Goal: Task Accomplishment & Management: Manage account settings

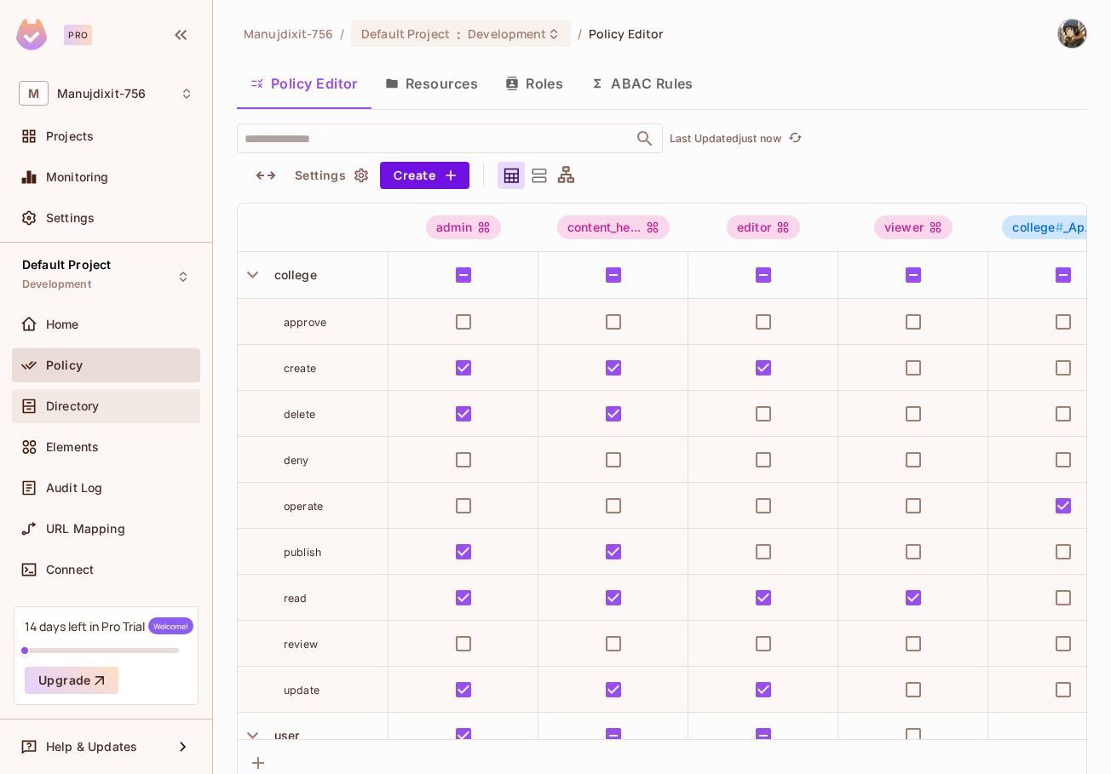
click at [71, 396] on div "Directory" at bounding box center [106, 406] width 175 height 20
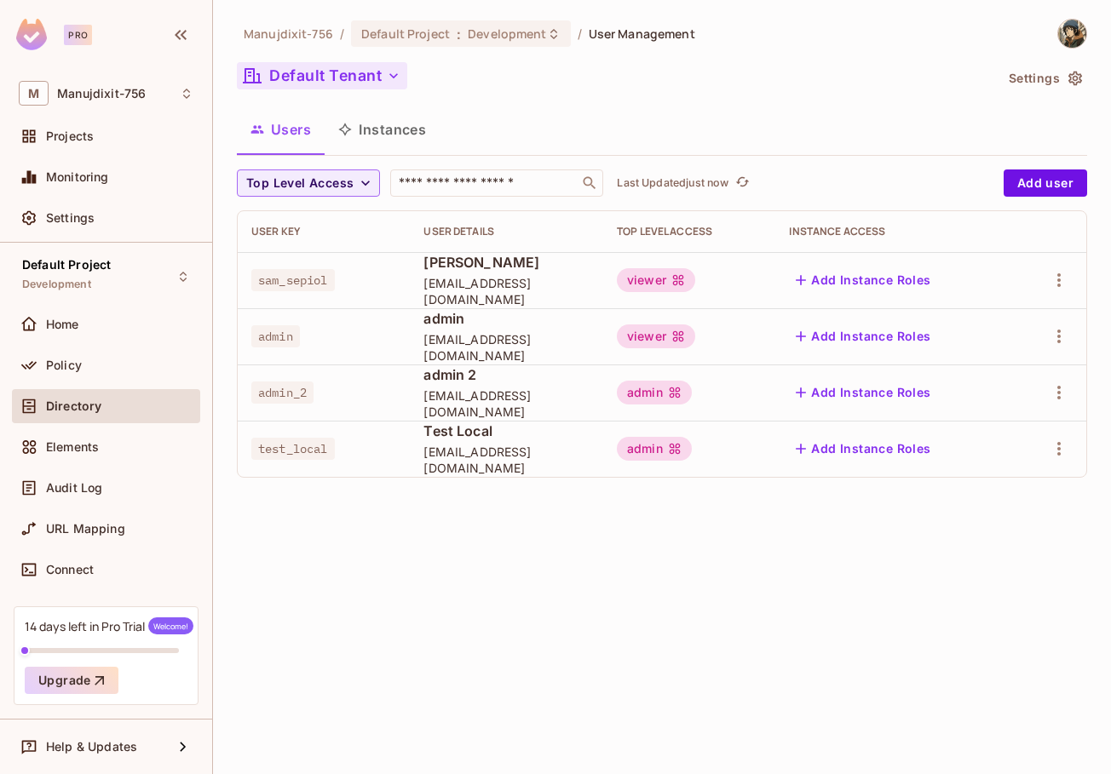
click at [347, 75] on button "Default Tenant" at bounding box center [322, 75] width 170 height 27
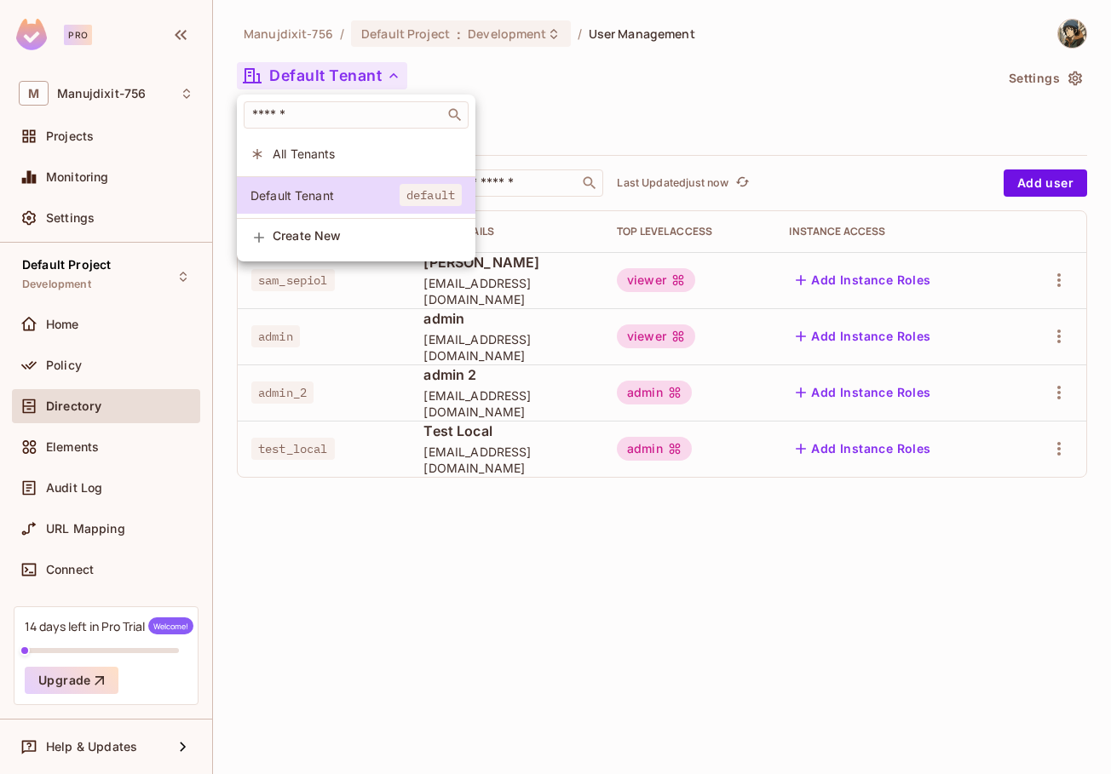
click at [337, 163] on li "All Tenants" at bounding box center [356, 153] width 239 height 37
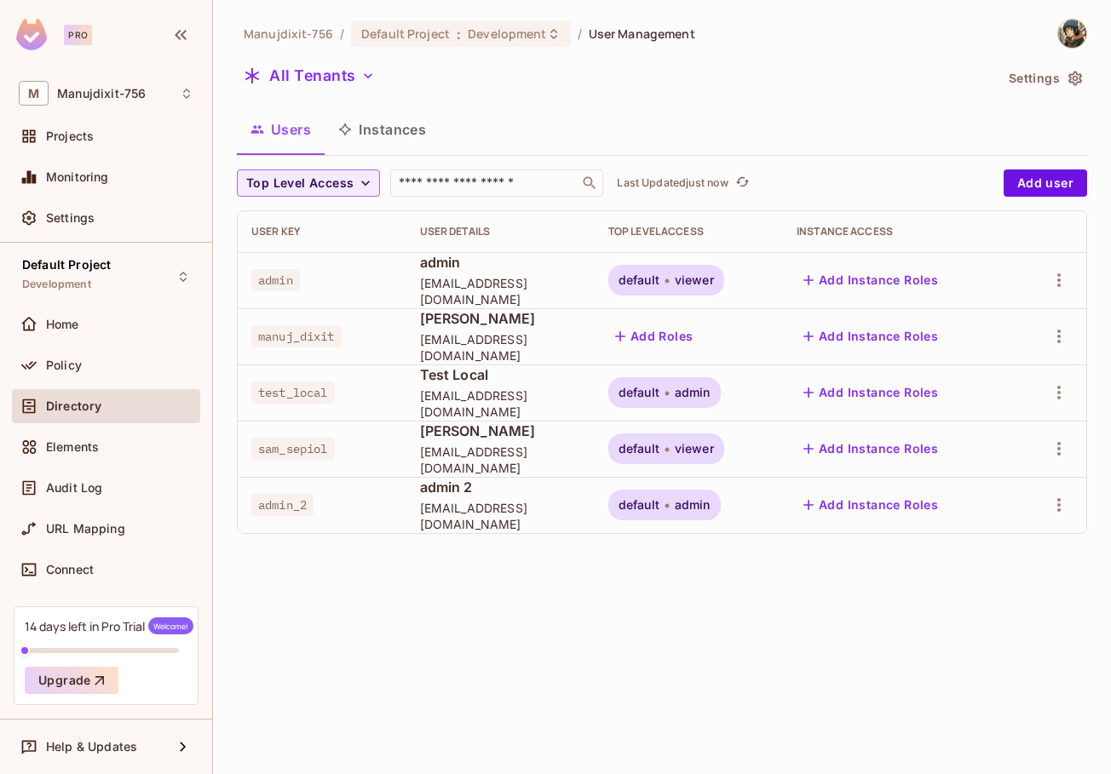
click at [682, 389] on span "admin" at bounding box center [693, 393] width 36 height 14
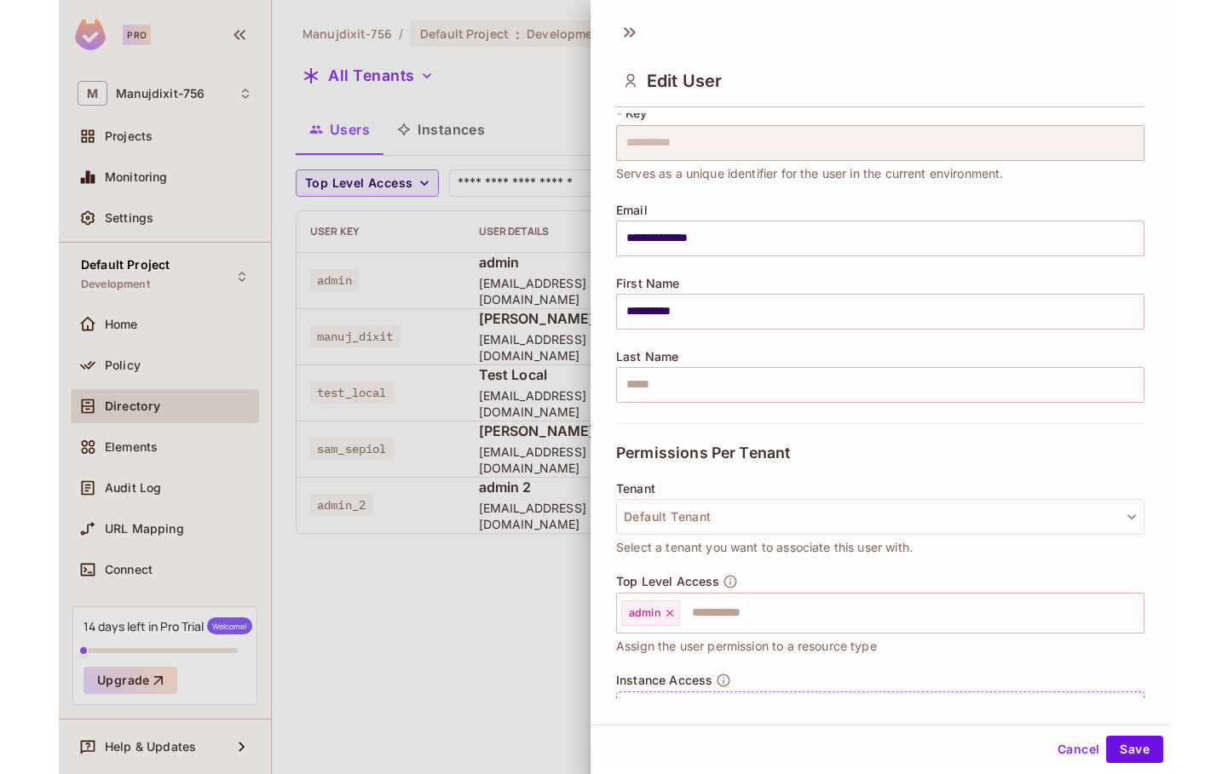
scroll to position [132, 0]
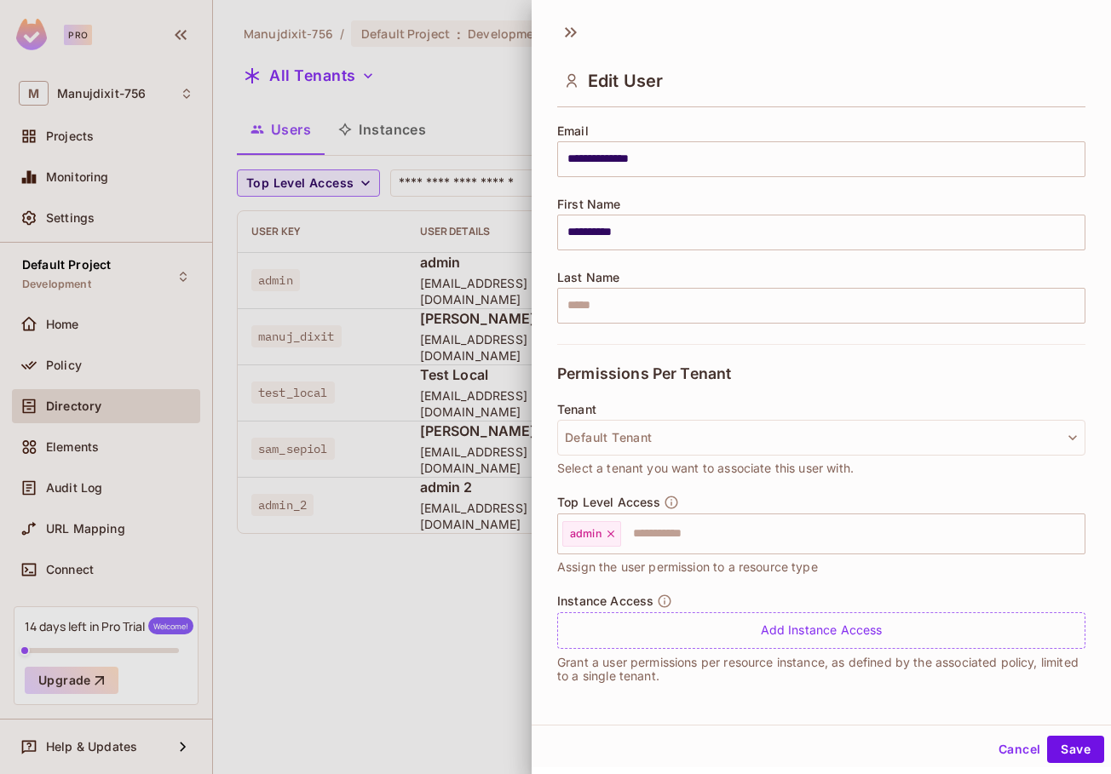
click at [377, 620] on div at bounding box center [555, 387] width 1111 height 774
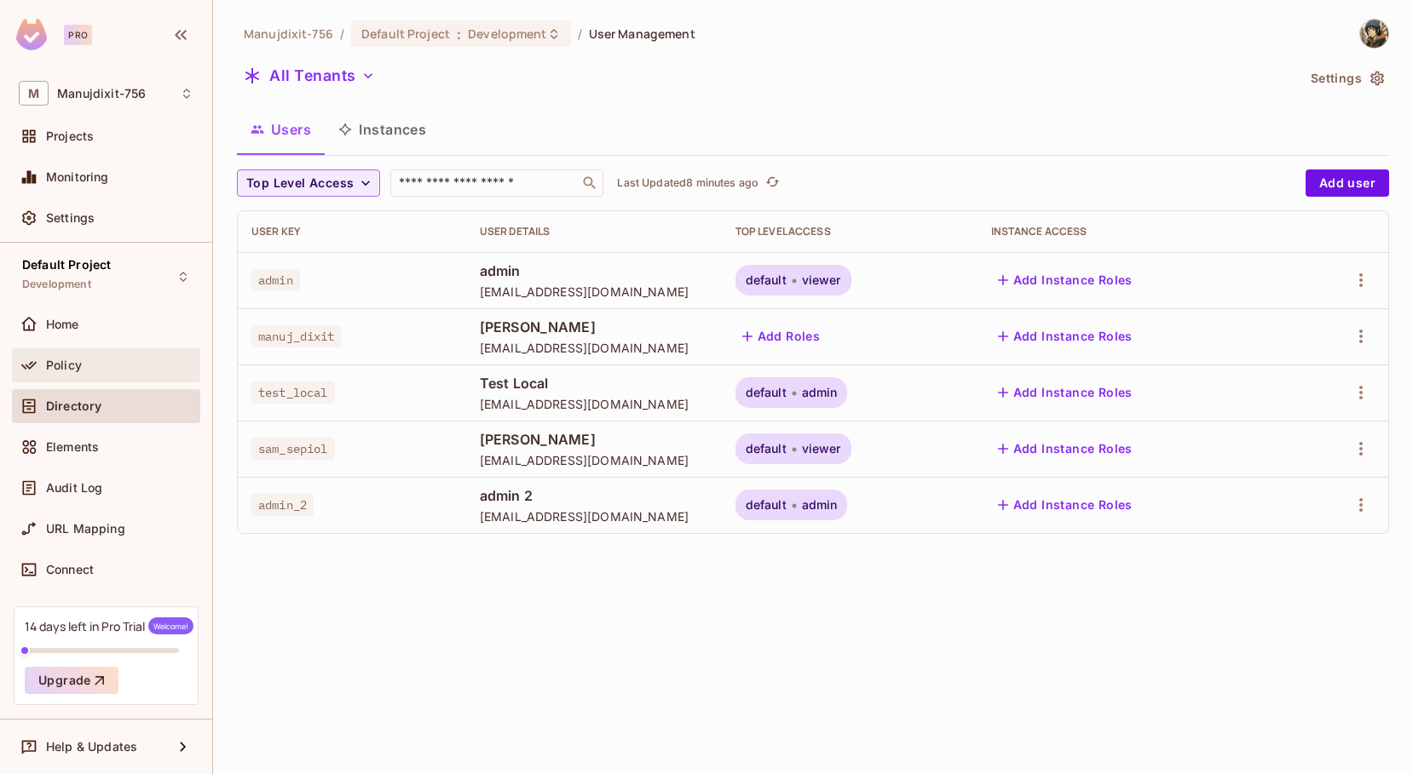
click at [114, 371] on div "Policy" at bounding box center [106, 365] width 175 height 20
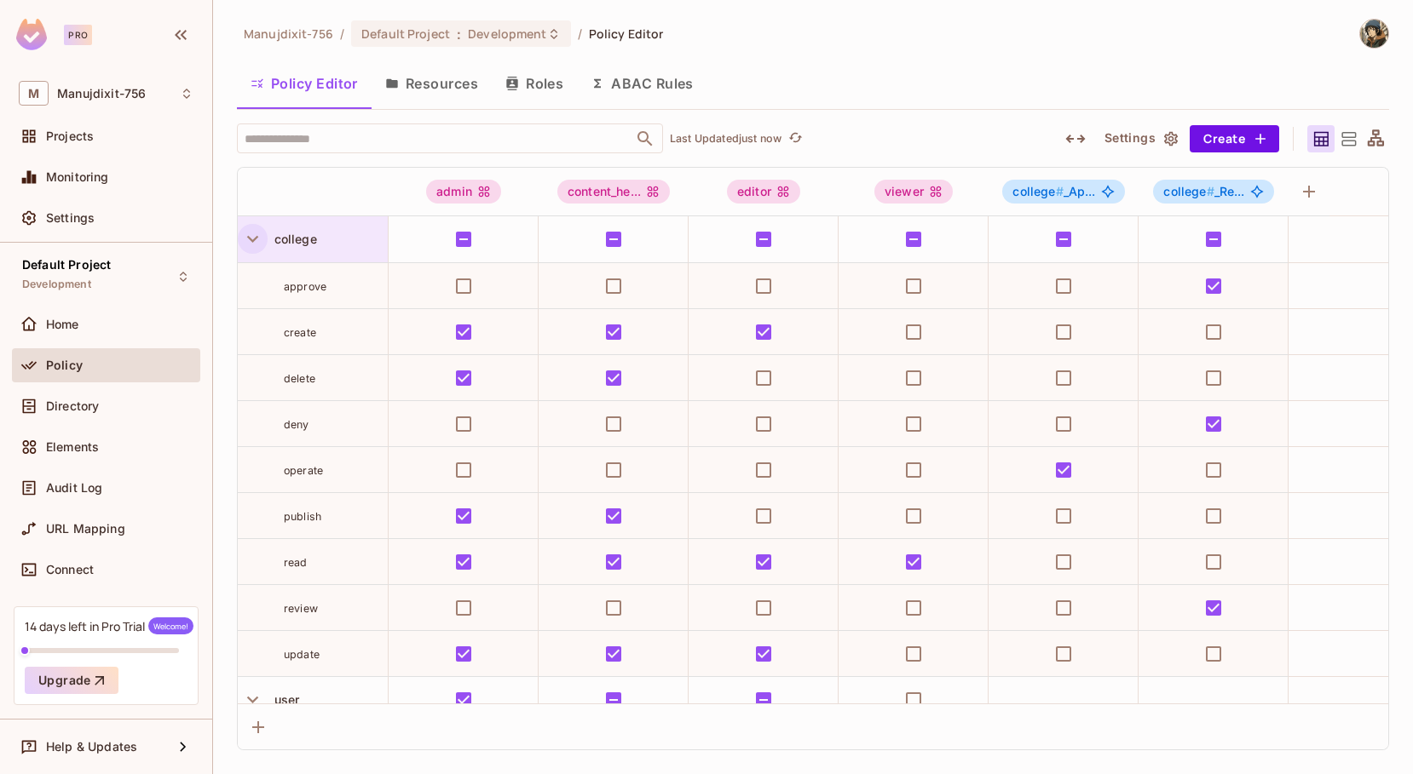
click at [265, 236] on button "button" at bounding box center [253, 239] width 30 height 30
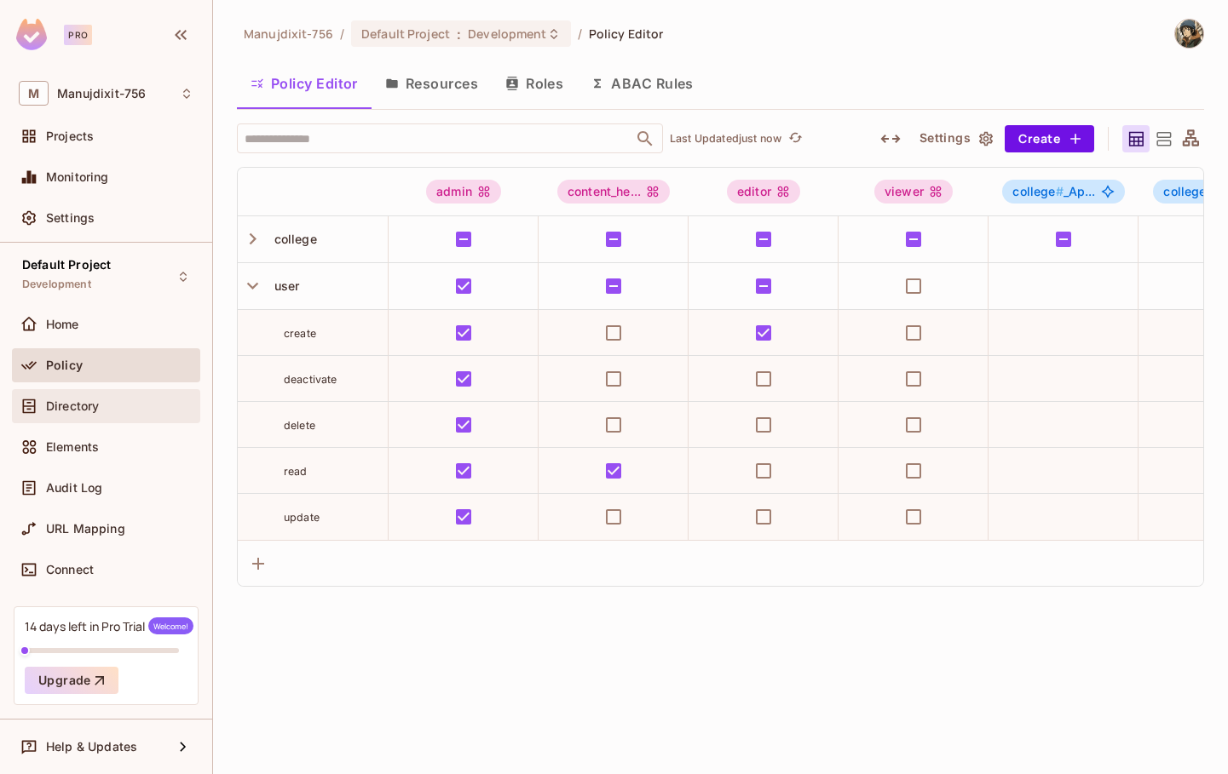
click at [93, 400] on span "Directory" at bounding box center [72, 407] width 53 height 14
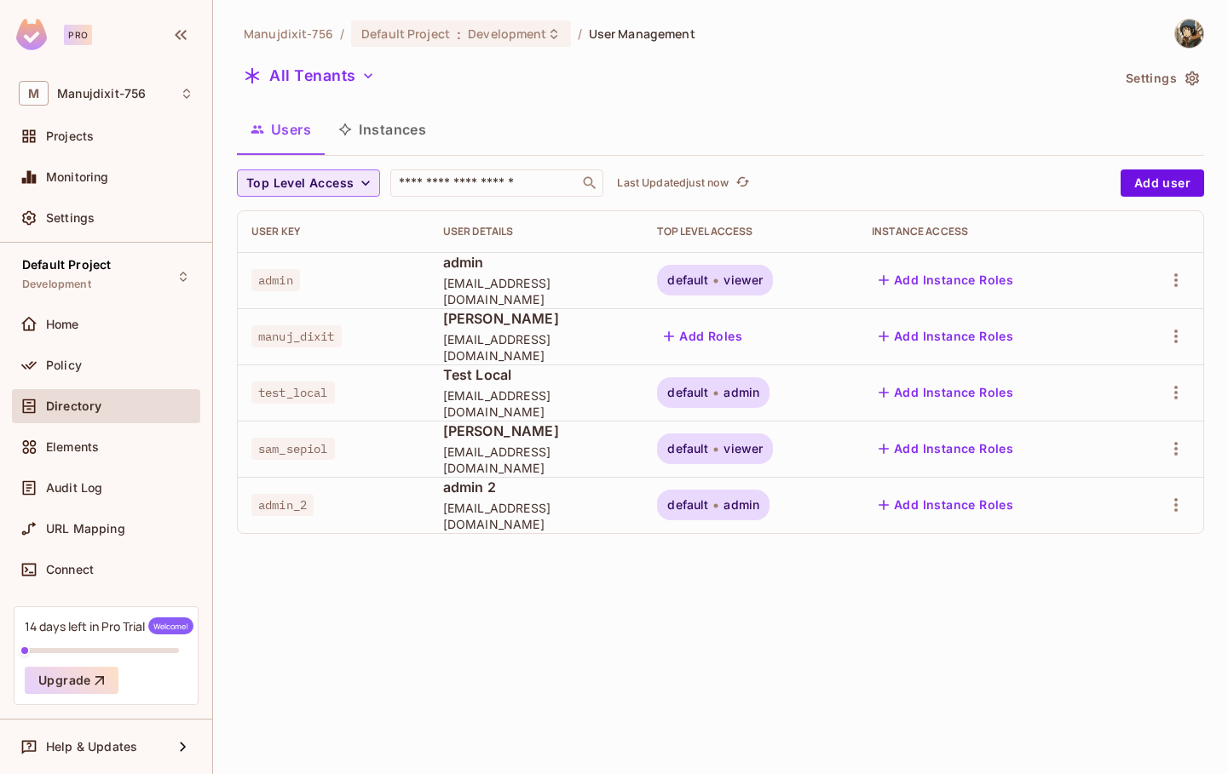
click at [308, 186] on span "Top Level Access" at bounding box center [299, 183] width 107 height 21
click at [299, 215] on span "admin" at bounding box center [289, 222] width 78 height 16
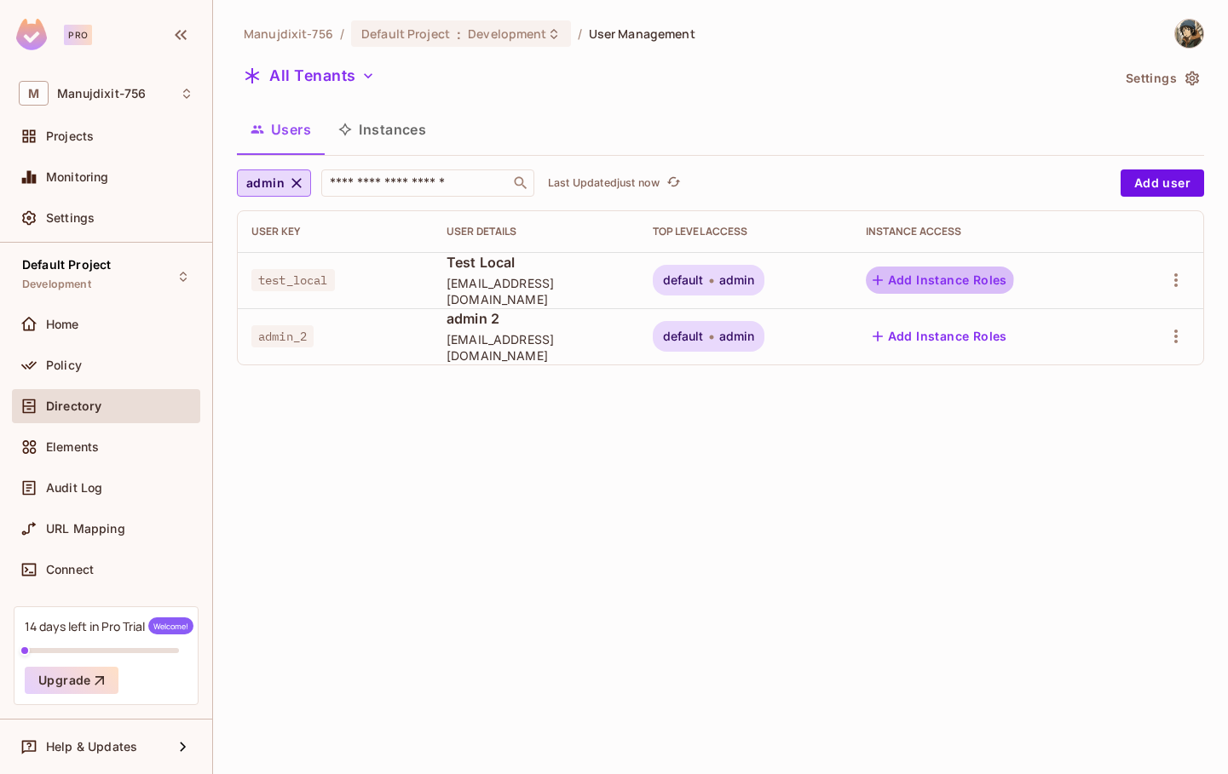
click at [889, 270] on button "Add Instance Roles" at bounding box center [940, 280] width 148 height 27
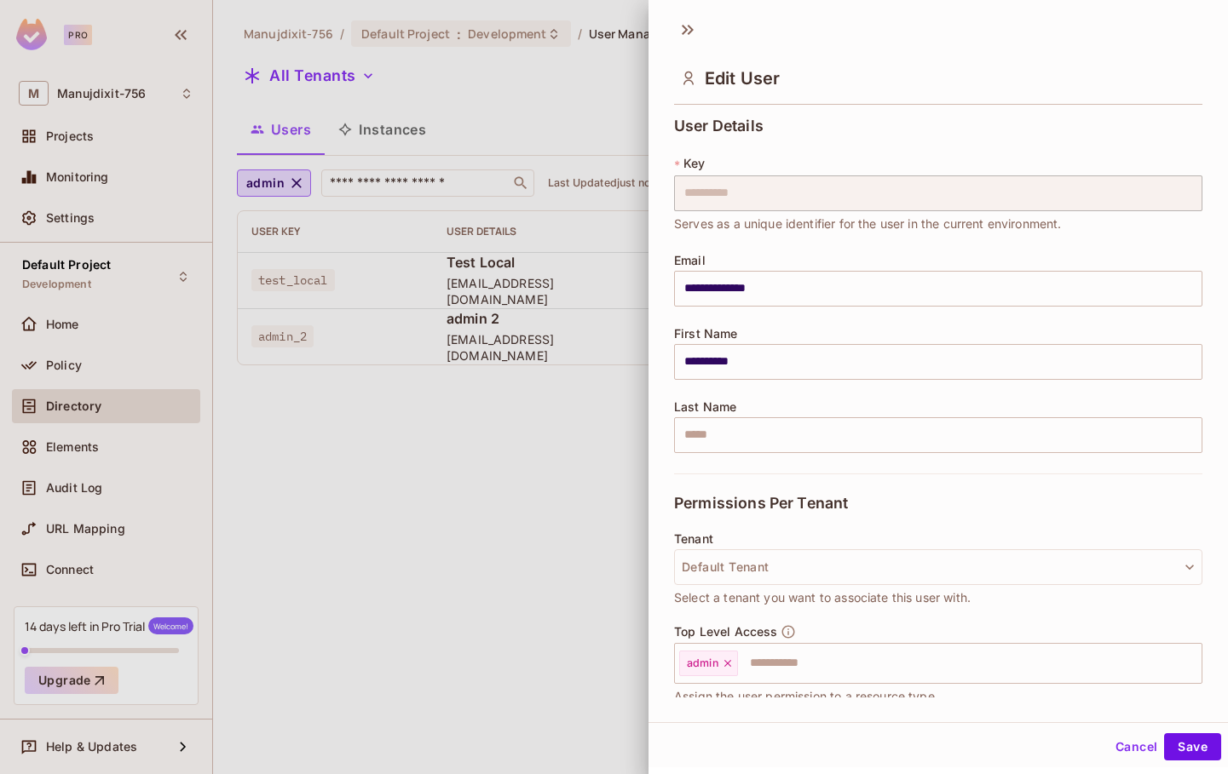
click at [533, 519] on div at bounding box center [614, 387] width 1228 height 774
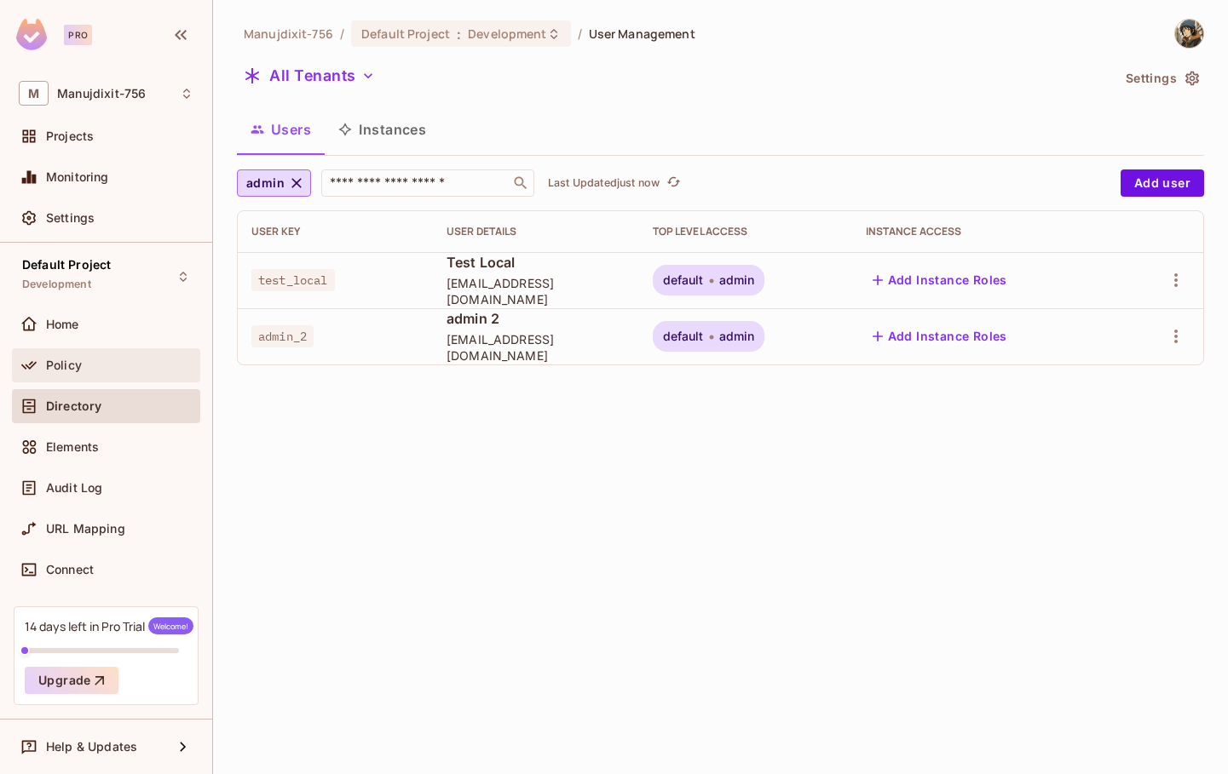
click at [58, 353] on div "Policy" at bounding box center [106, 365] width 188 height 34
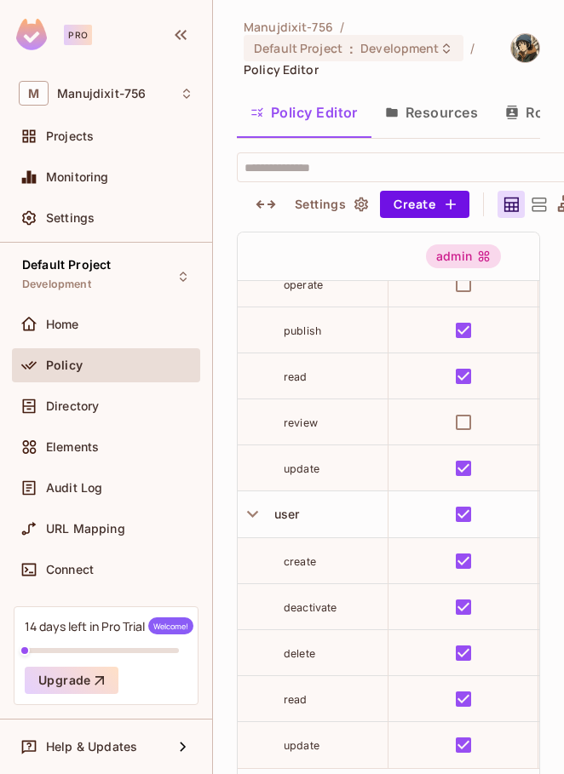
scroll to position [54, 0]
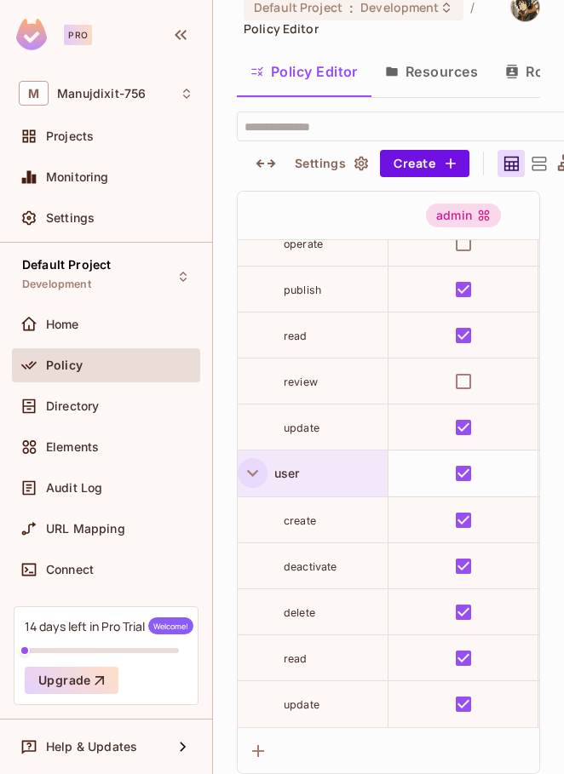
click at [256, 462] on icon "button" at bounding box center [252, 473] width 23 height 23
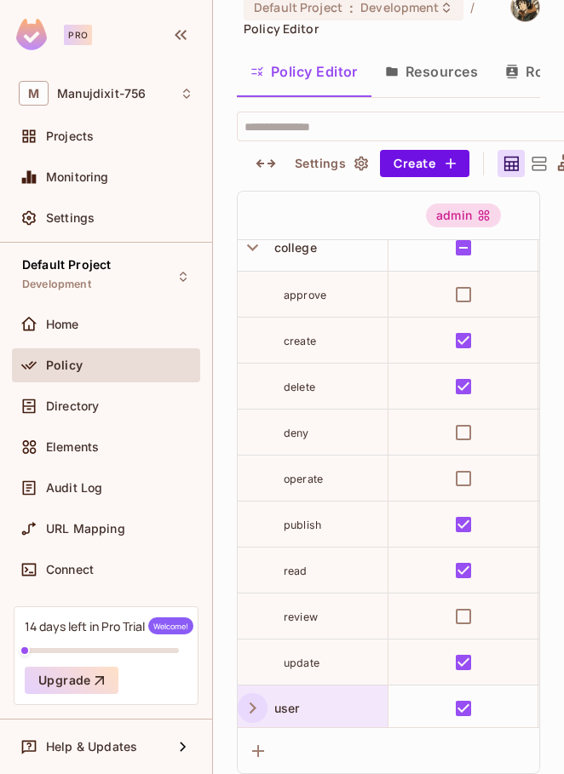
scroll to position [0, 0]
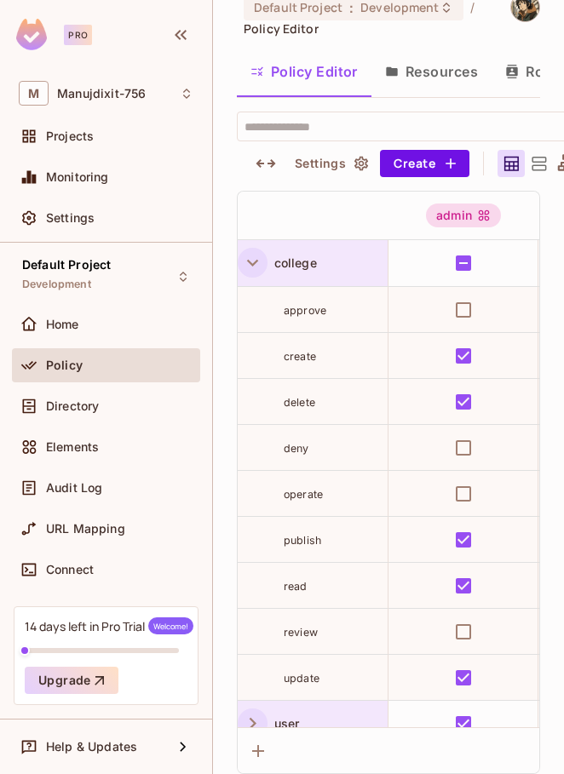
click at [259, 248] on button "button" at bounding box center [253, 263] width 30 height 30
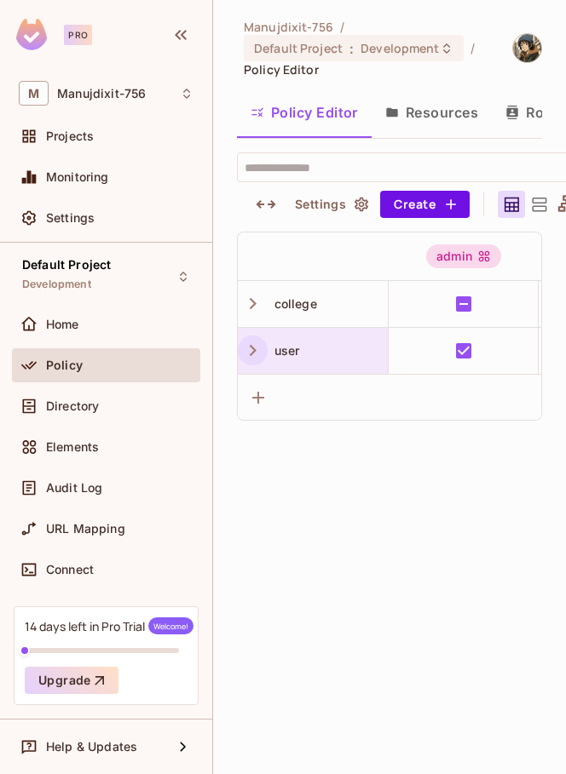
click at [297, 353] on span "user" at bounding box center [284, 350] width 32 height 14
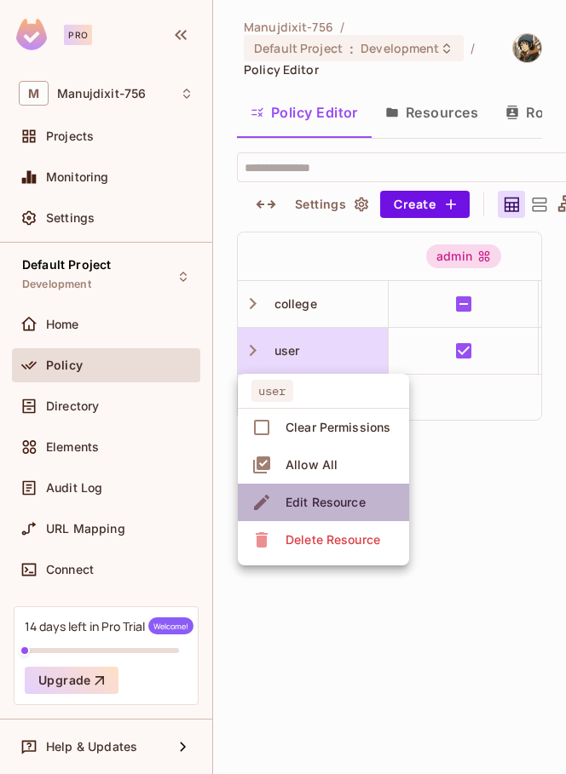
click at [343, 496] on div "Edit Resource" at bounding box center [325, 502] width 80 height 17
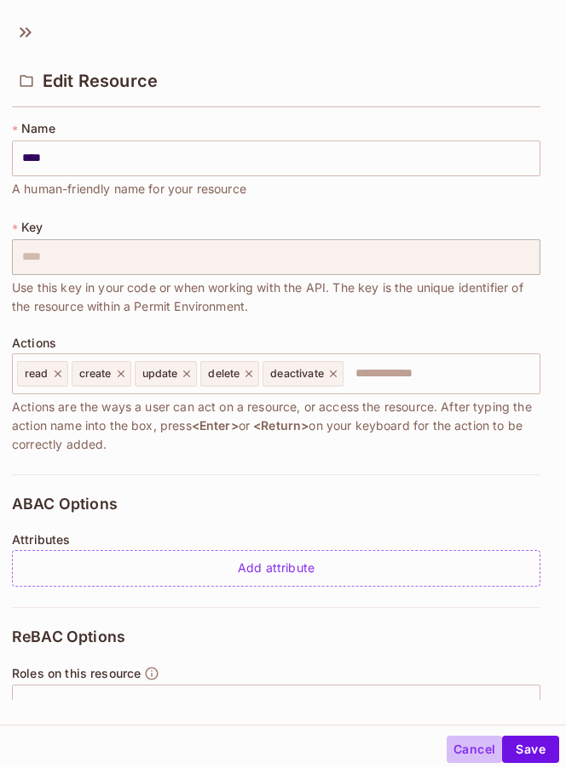
click at [467, 745] on button "Cancel" at bounding box center [473, 749] width 55 height 27
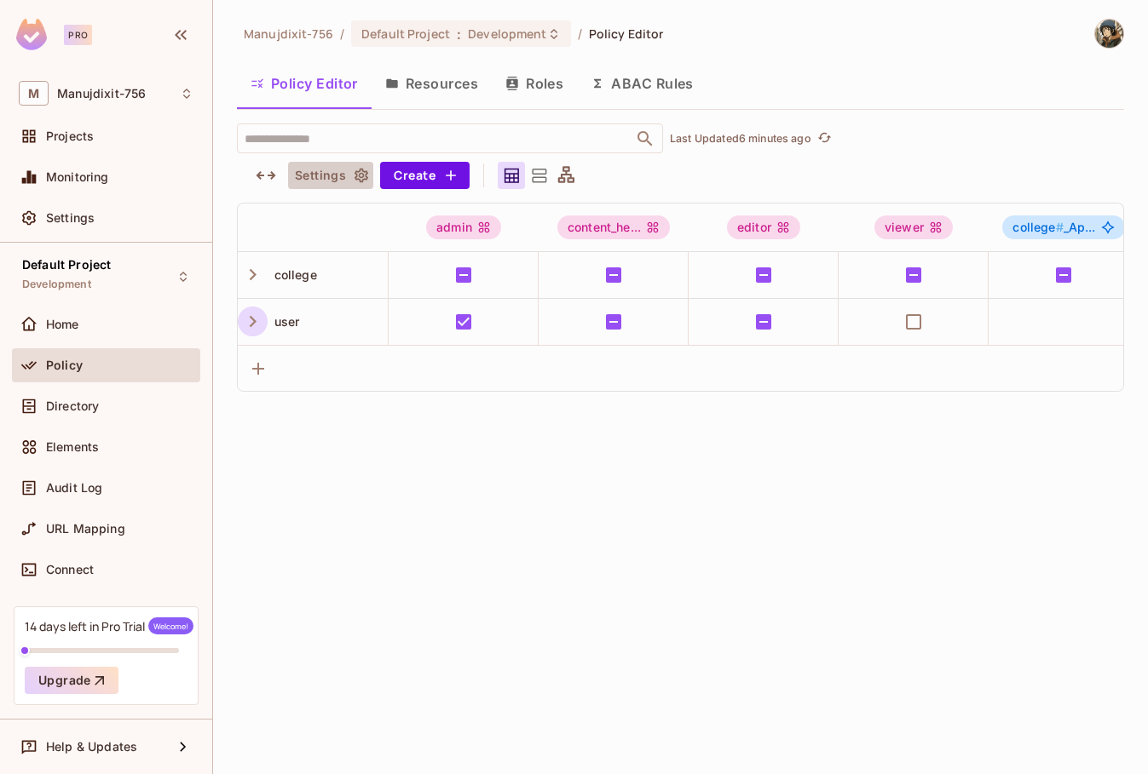
click at [353, 177] on icon "button" at bounding box center [361, 175] width 17 height 17
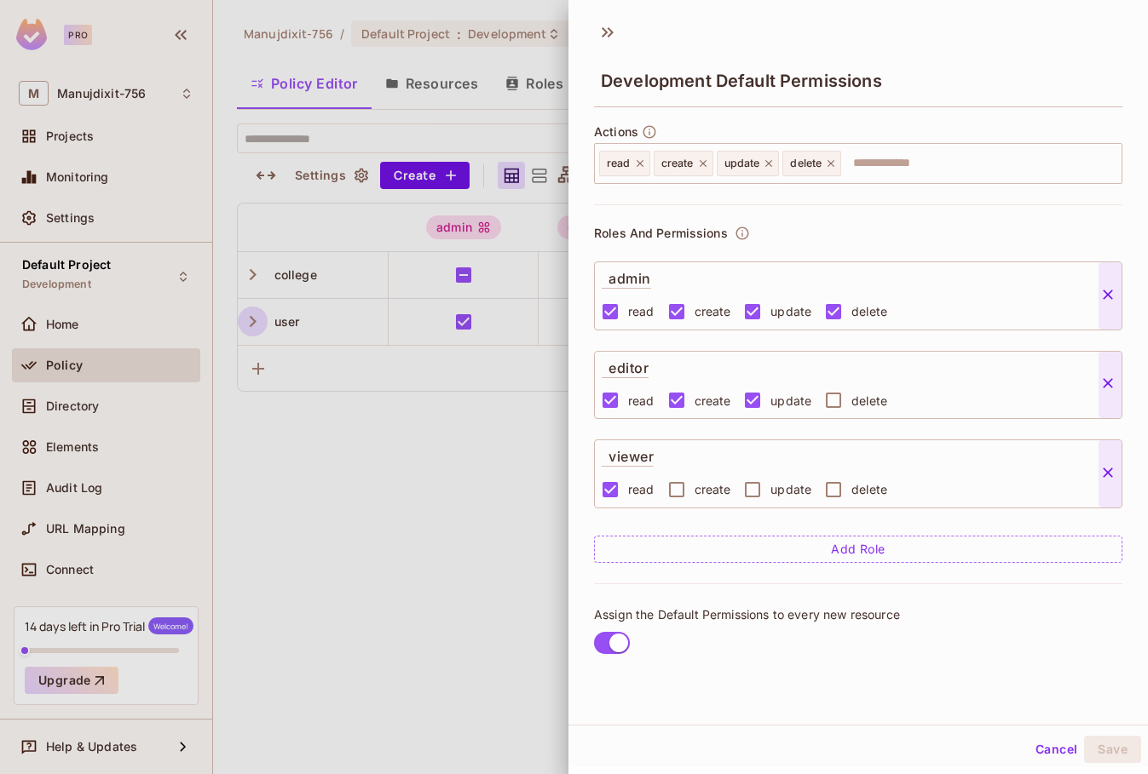
click at [353, 177] on div at bounding box center [574, 387] width 1148 height 774
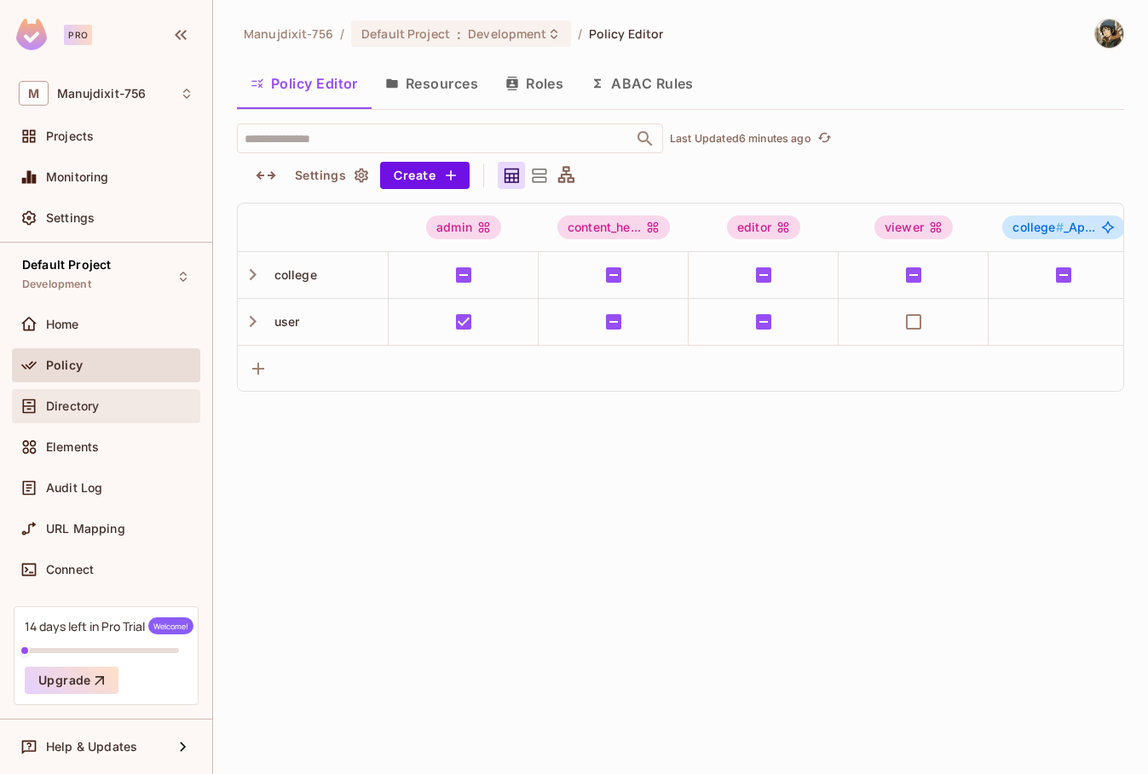
click at [54, 405] on span "Directory" at bounding box center [72, 407] width 53 height 14
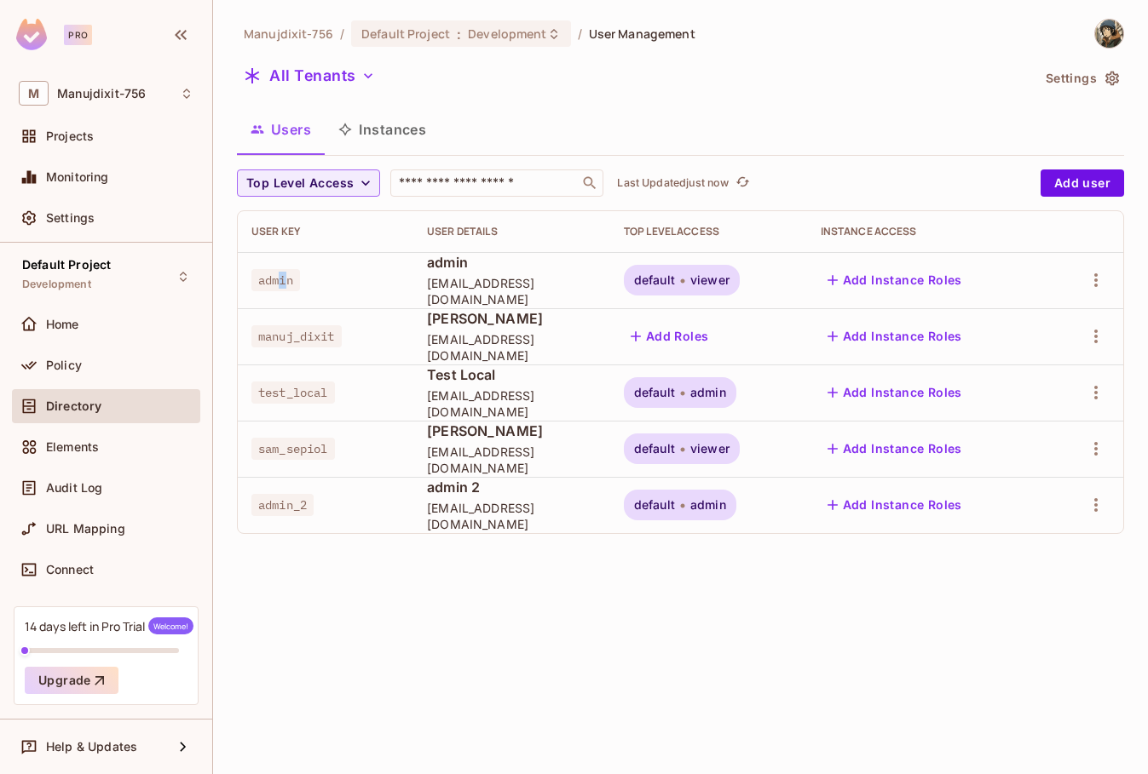
click at [288, 295] on td "admin" at bounding box center [326, 280] width 176 height 56
click at [299, 424] on td "sam_sepiol" at bounding box center [326, 449] width 176 height 56
click at [302, 450] on span "sam_sepiol" at bounding box center [292, 449] width 83 height 22
click at [287, 495] on span "admin_2" at bounding box center [282, 505] width 62 height 22
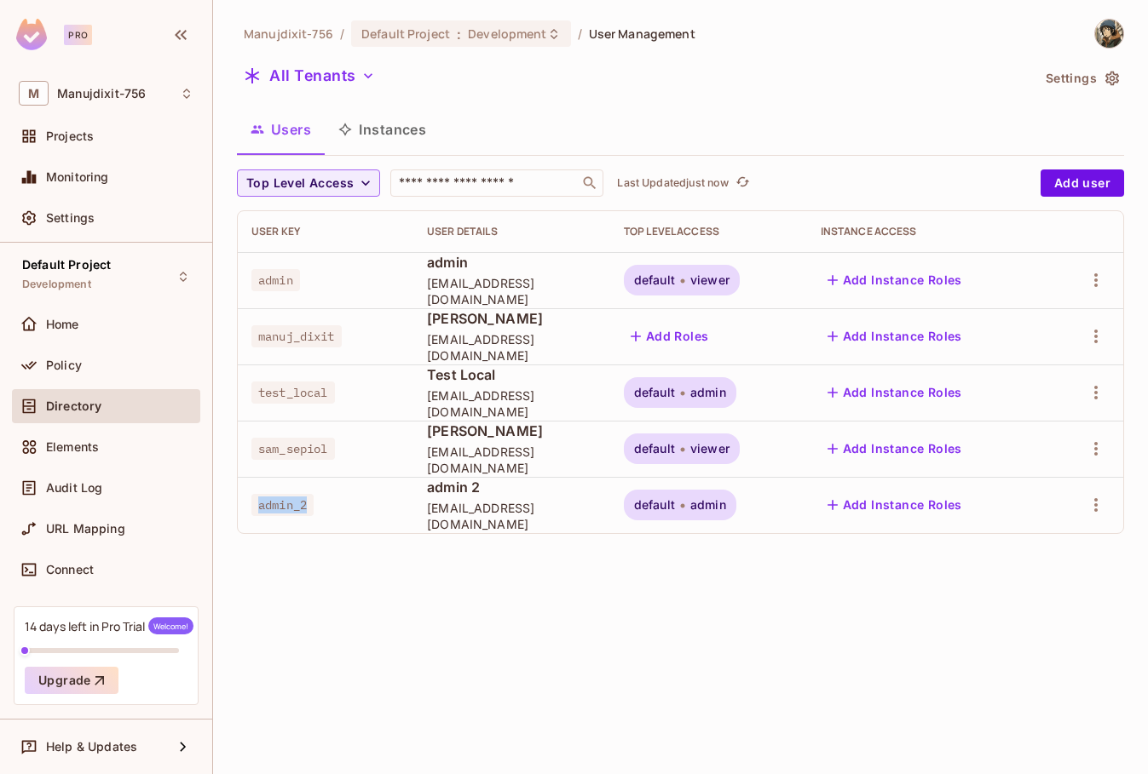
click at [287, 495] on span "admin_2" at bounding box center [282, 505] width 62 height 22
click at [287, 395] on span "test_local" at bounding box center [292, 393] width 83 height 22
copy span "test_local"
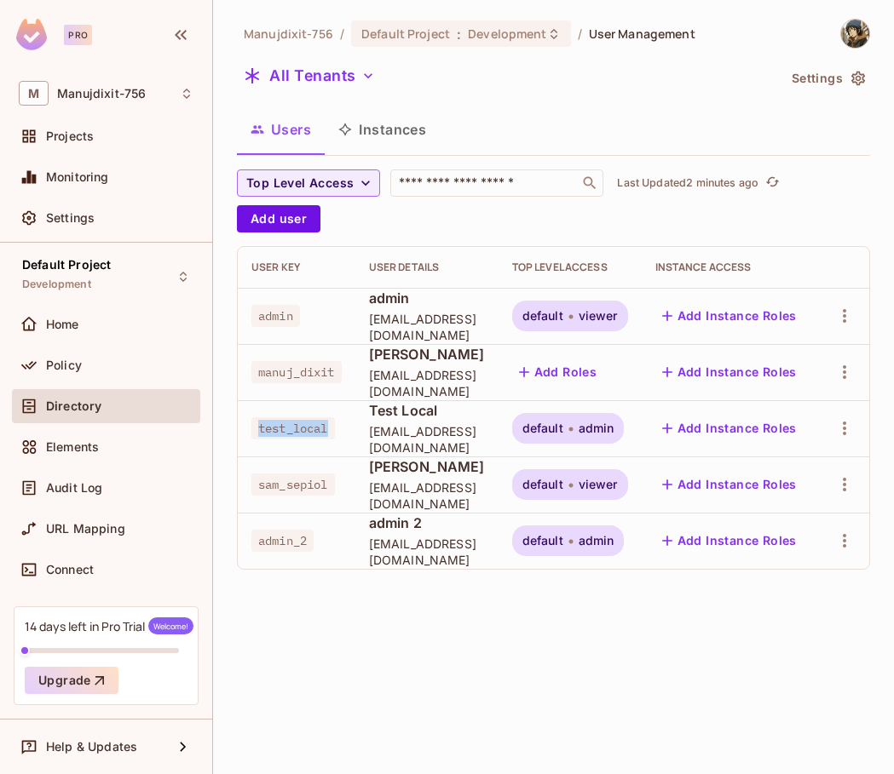
click at [287, 417] on span "test_local" at bounding box center [292, 428] width 83 height 22
click at [851, 420] on icon "button" at bounding box center [844, 428] width 20 height 20
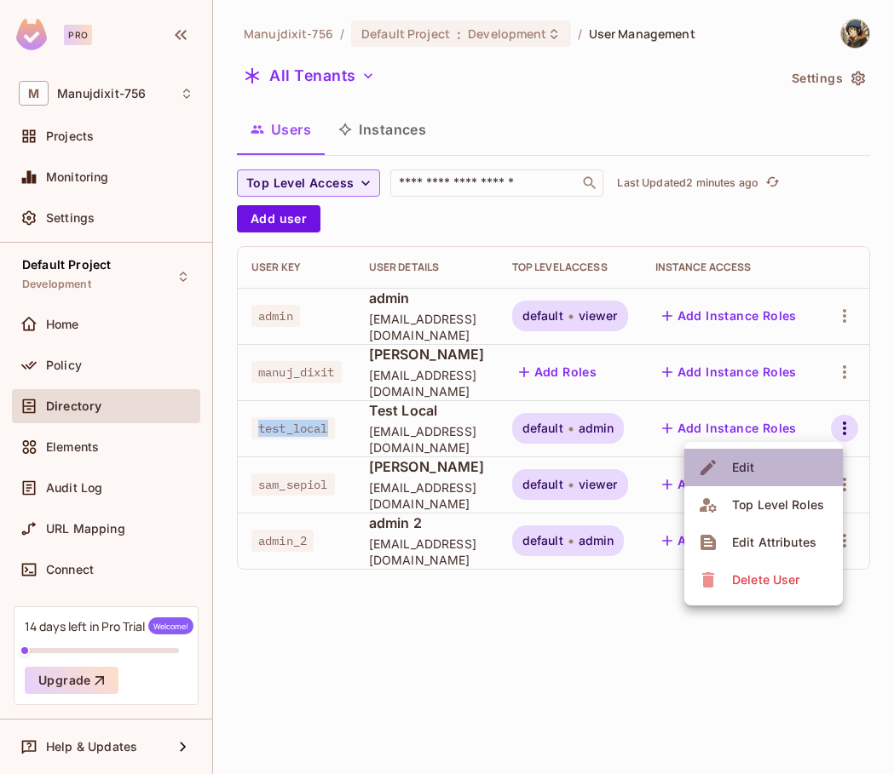
click at [782, 466] on li "Edit" at bounding box center [763, 467] width 158 height 37
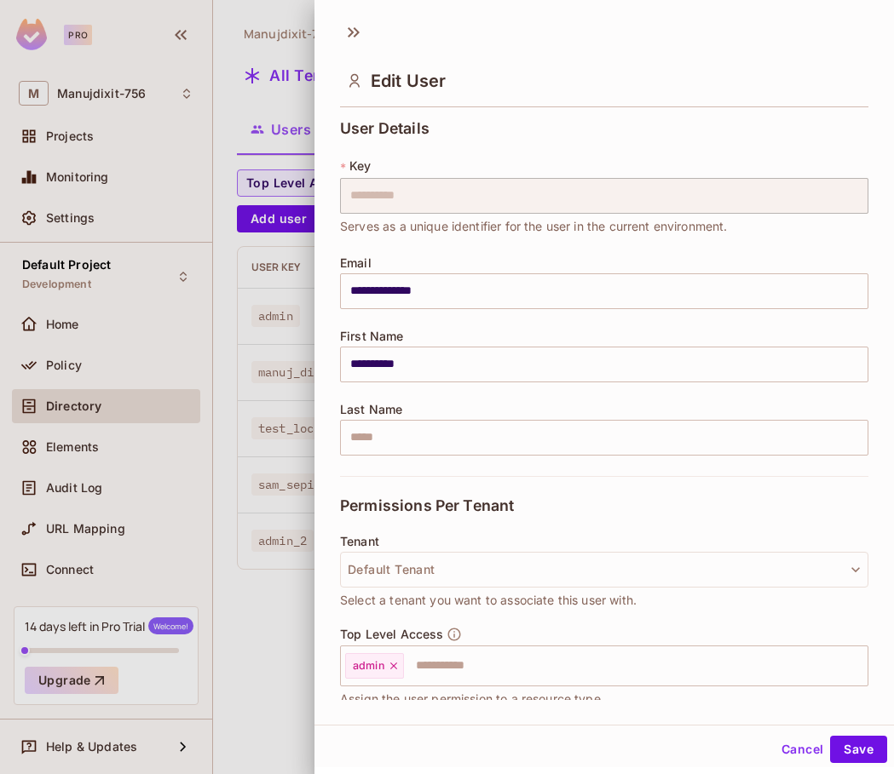
click at [391, 218] on span "Serves as a unique identifier for the user in the current environment." at bounding box center [534, 226] width 388 height 19
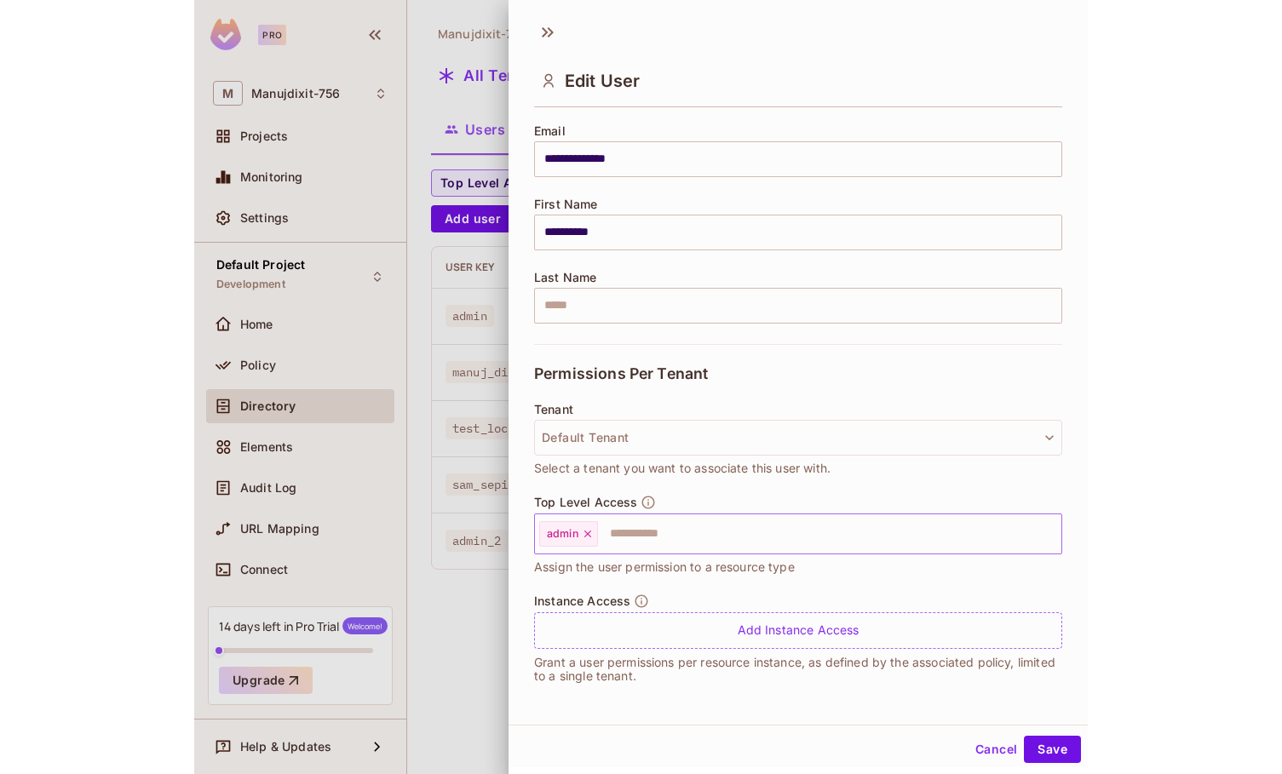
scroll to position [3, 0]
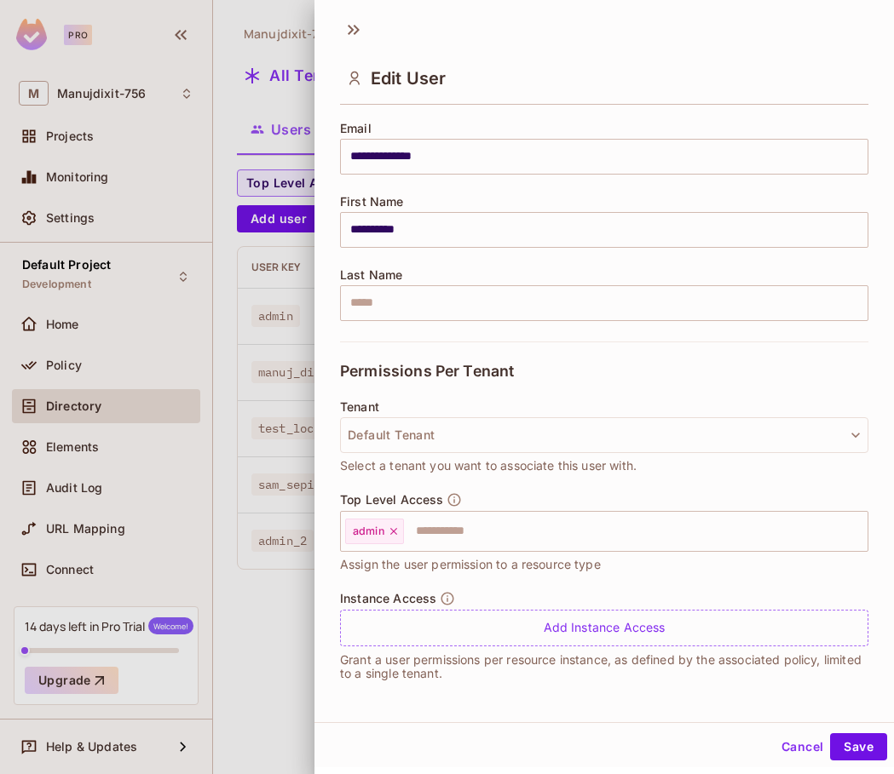
click at [260, 512] on div at bounding box center [447, 387] width 894 height 774
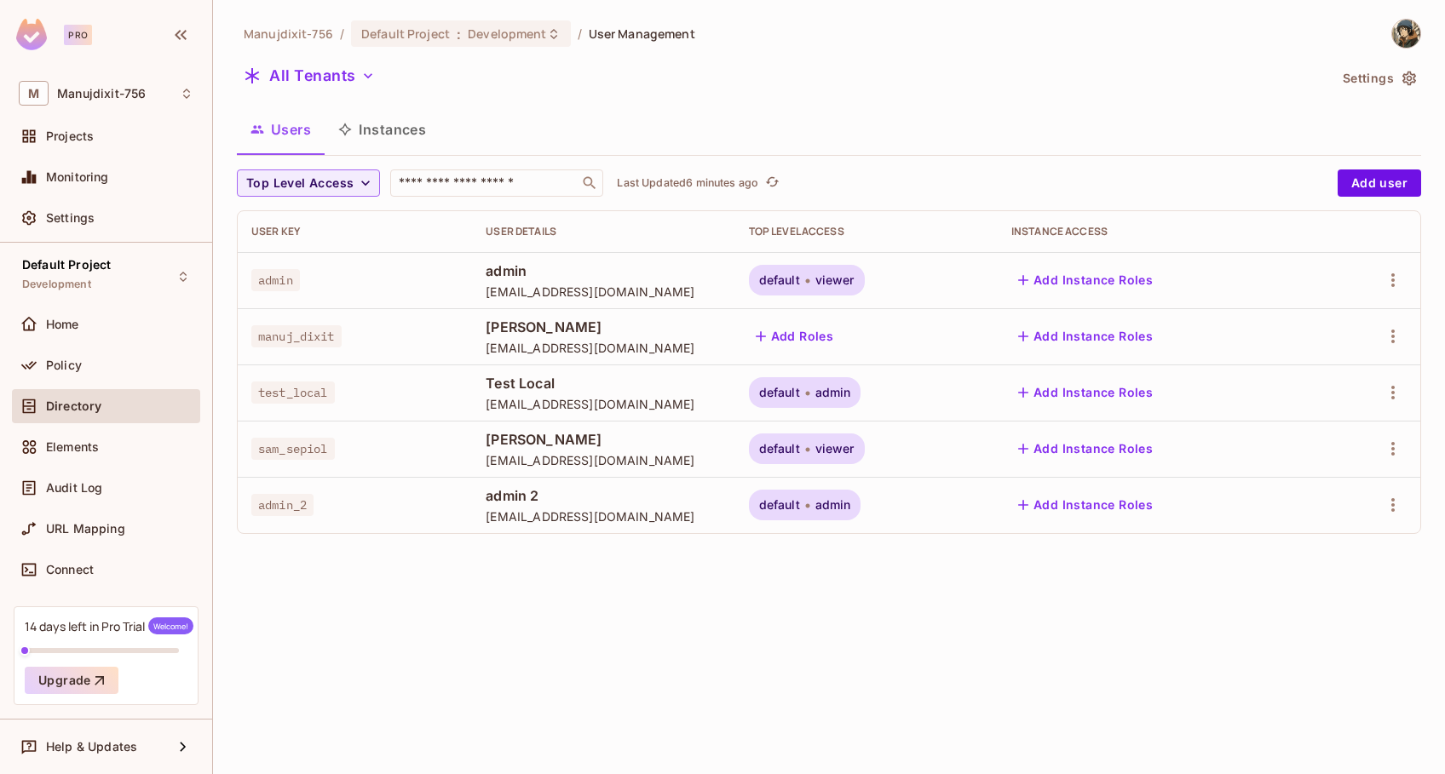
click at [917, 107] on div "Manujdixit-756 / Default Project : Development / User Management All Tenants Se…" at bounding box center [829, 283] width 1184 height 529
click at [774, 178] on icon "refresh" at bounding box center [772, 182] width 14 height 14
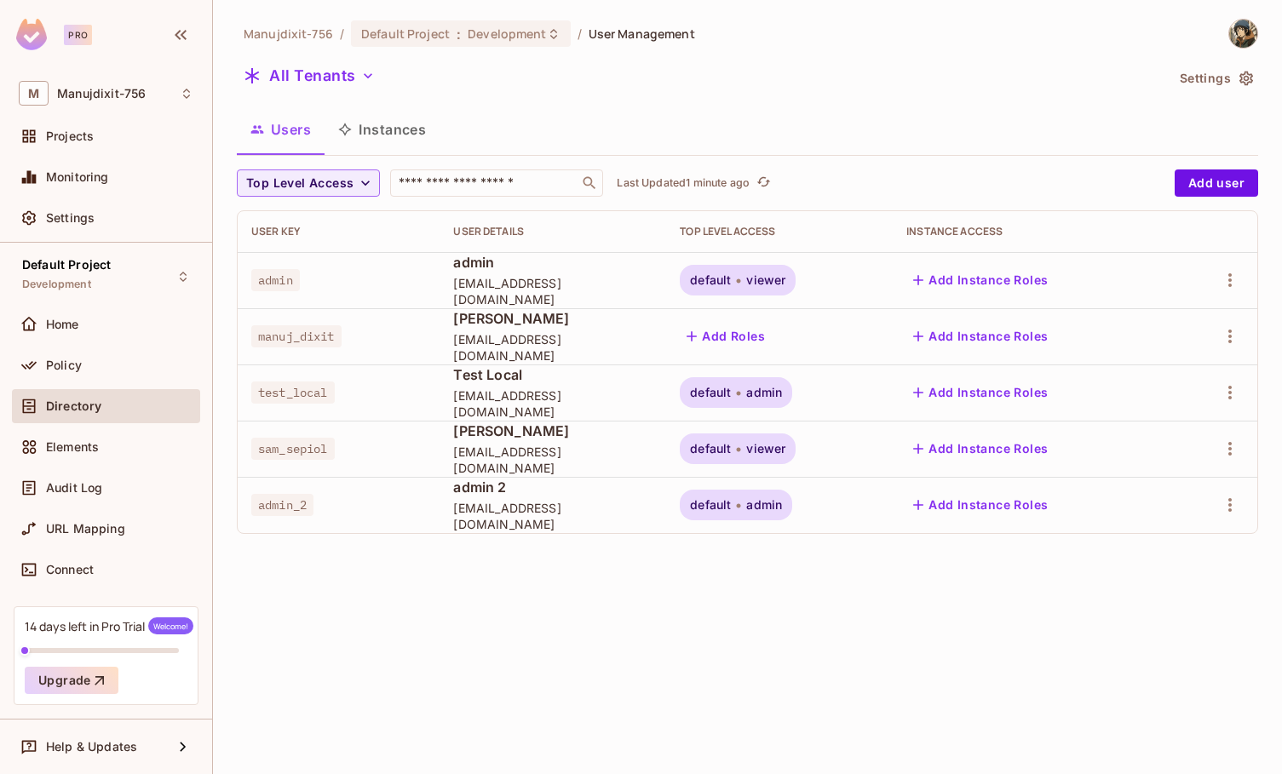
click at [719, 89] on div "All Tenants" at bounding box center [701, 78] width 928 height 32
